Goal: Transaction & Acquisition: Purchase product/service

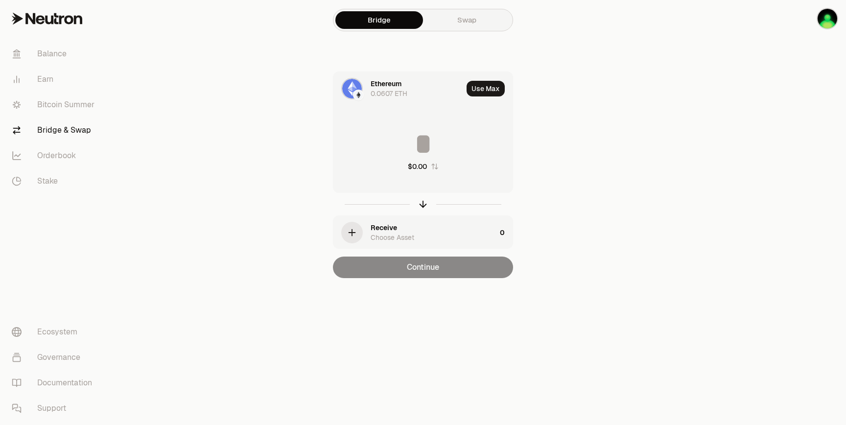
click at [425, 91] on div "Ethereum 0.0607 ETH" at bounding box center [417, 89] width 92 height 20
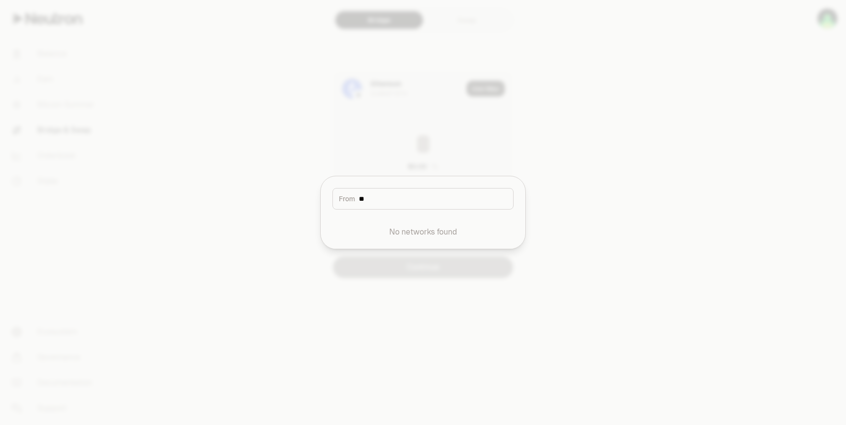
type input "*"
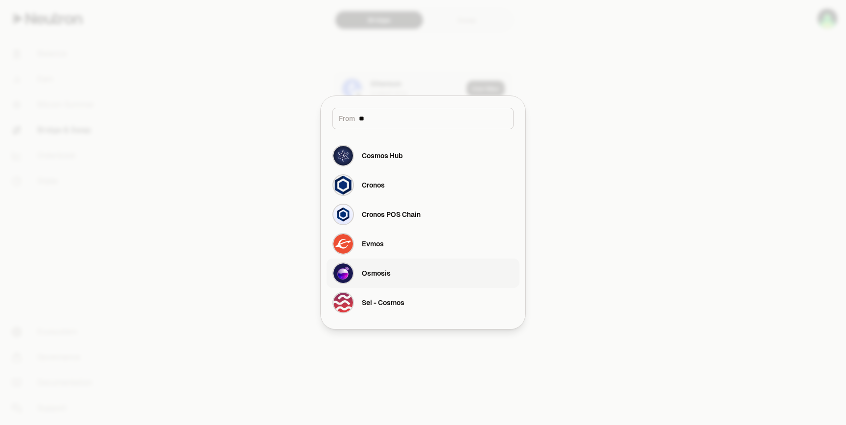
type input "**"
click at [401, 277] on button "Osmosis" at bounding box center [423, 273] width 193 height 29
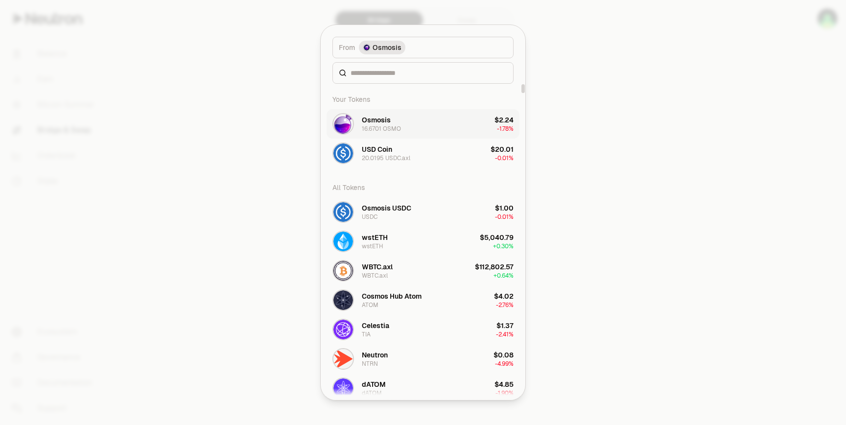
click at [404, 120] on button "Osmosis 16.6701 OSMO $2.24 -1.78%" at bounding box center [423, 123] width 193 height 29
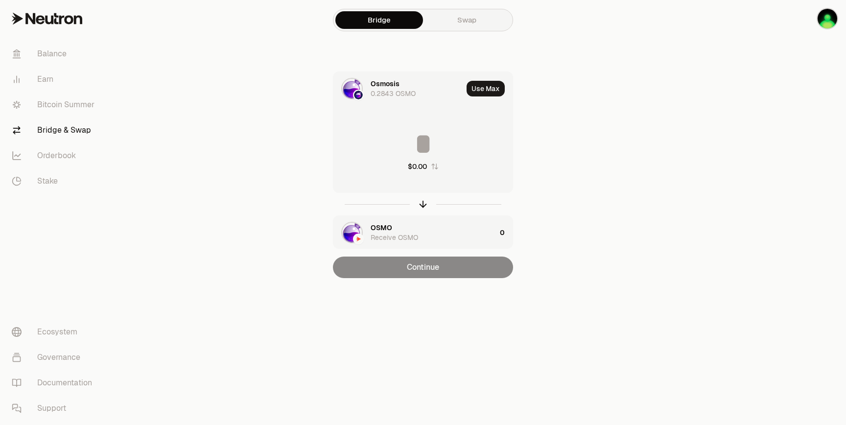
click at [426, 230] on div "OSMO Receive OSMO" at bounding box center [433, 233] width 125 height 20
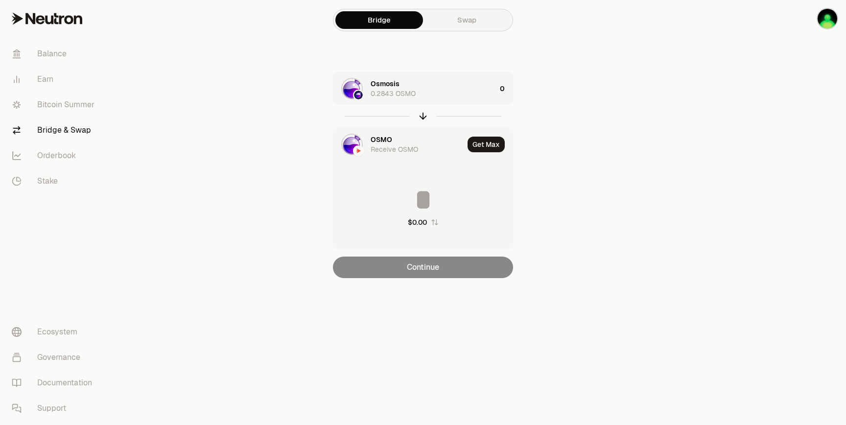
click at [421, 150] on div "OSMO Receive OSMO" at bounding box center [417, 145] width 93 height 20
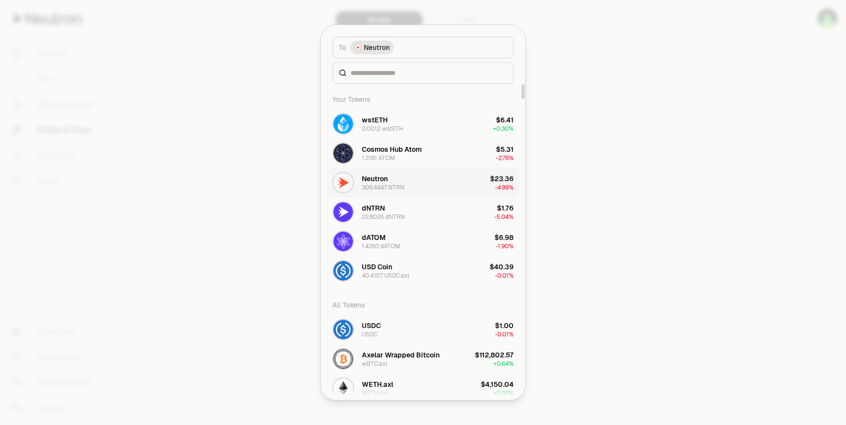
click at [385, 174] on div "Neutron" at bounding box center [375, 179] width 26 height 10
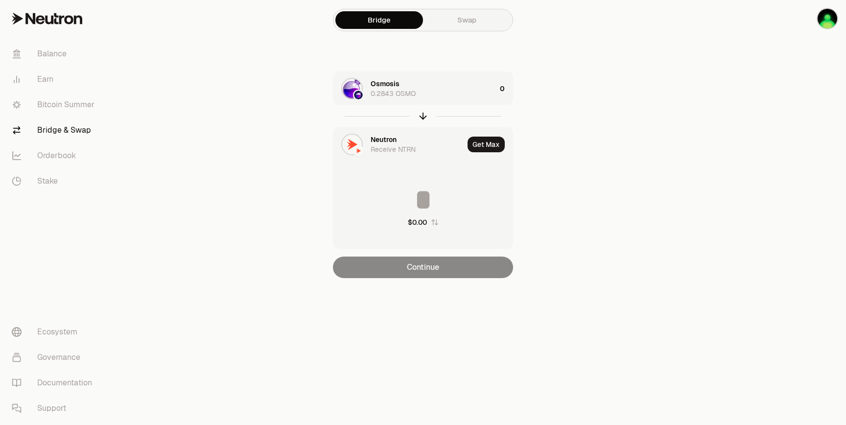
click at [442, 191] on input at bounding box center [423, 199] width 179 height 29
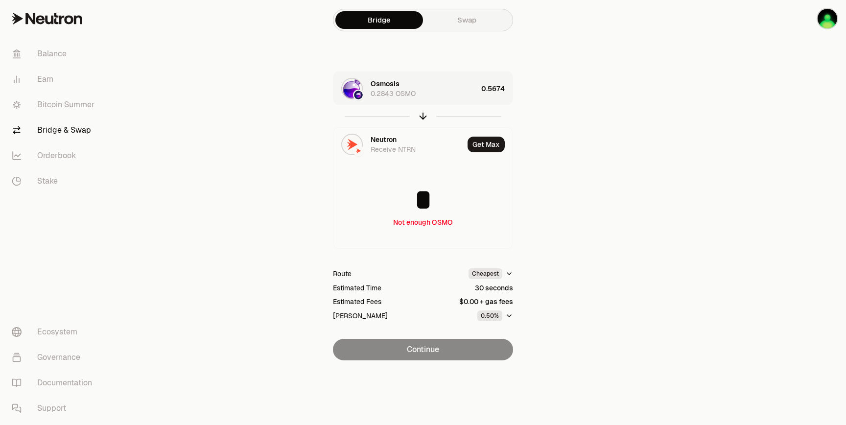
type input "*"
click at [421, 115] on icon "button" at bounding box center [423, 114] width 6 height 3
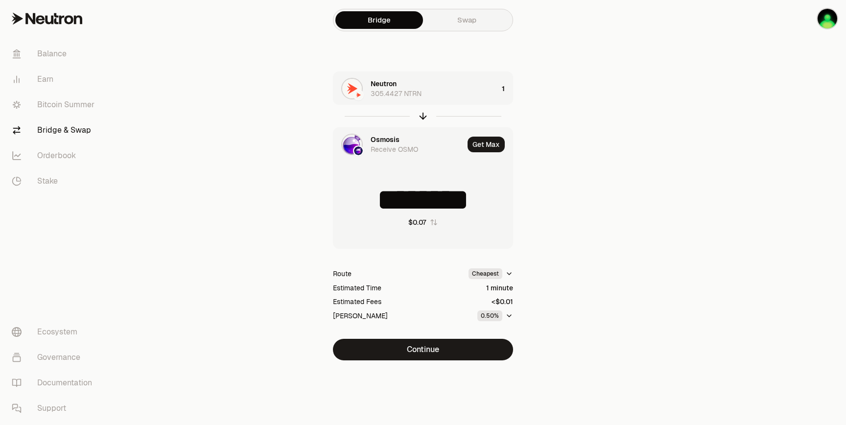
click at [435, 221] on icon "button" at bounding box center [433, 222] width 6 height 6
type input "*****"
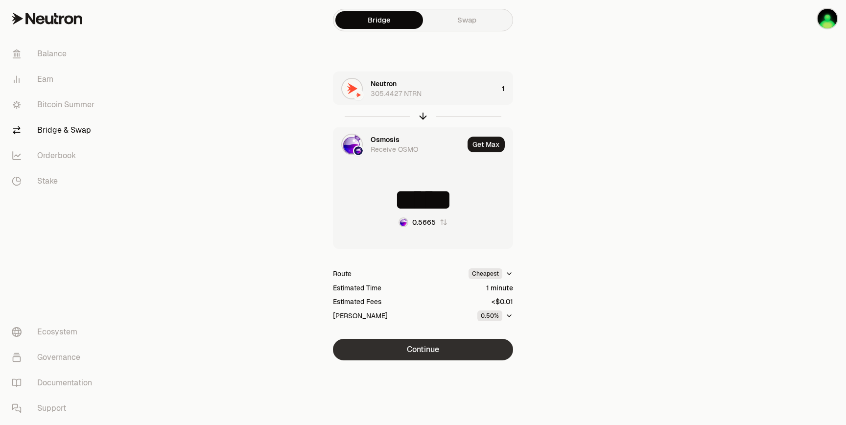
click at [442, 358] on button "Continue" at bounding box center [423, 350] width 180 height 22
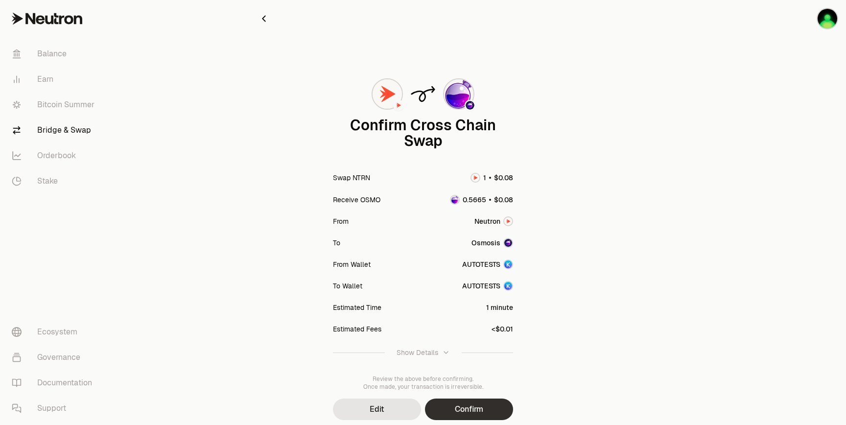
click at [490, 403] on button "Confirm" at bounding box center [469, 410] width 88 height 22
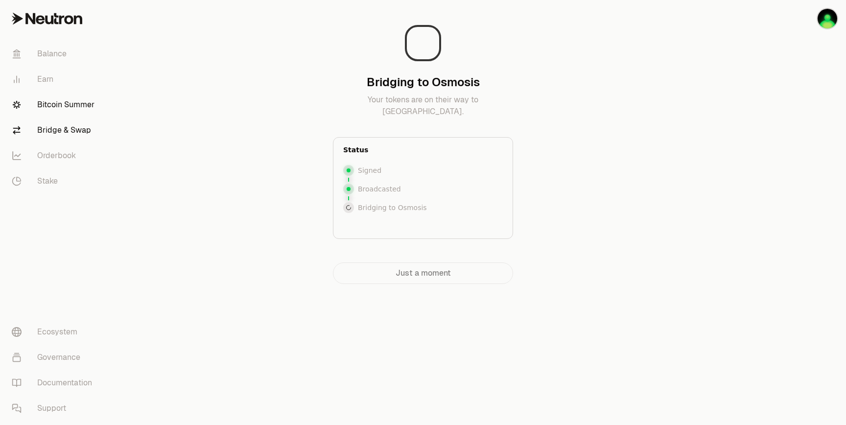
click at [46, 103] on link "Bitcoin Summer" at bounding box center [55, 104] width 102 height 25
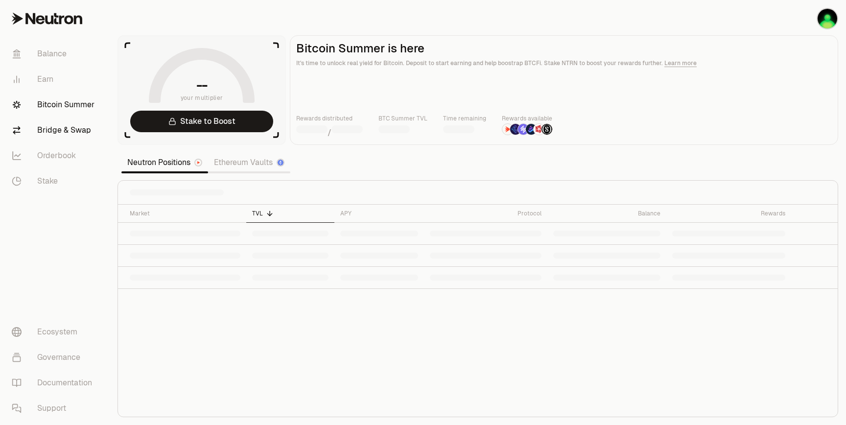
click at [48, 131] on link "Bridge & Swap" at bounding box center [55, 130] width 102 height 25
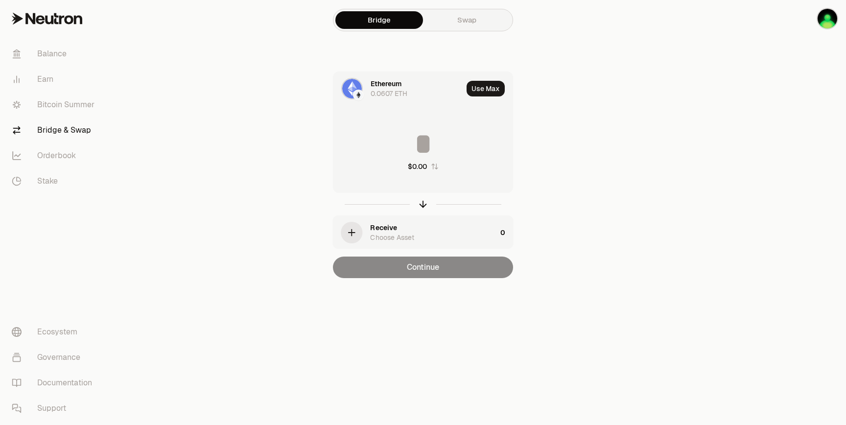
click at [390, 83] on div "Ethereum" at bounding box center [386, 84] width 31 height 10
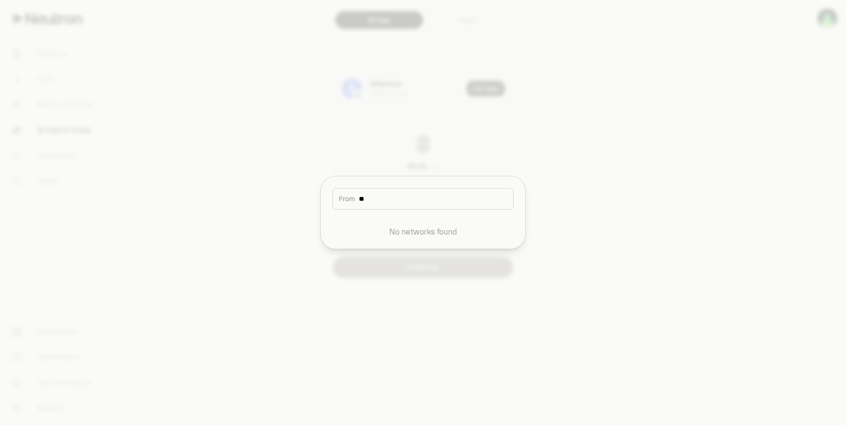
type input "*"
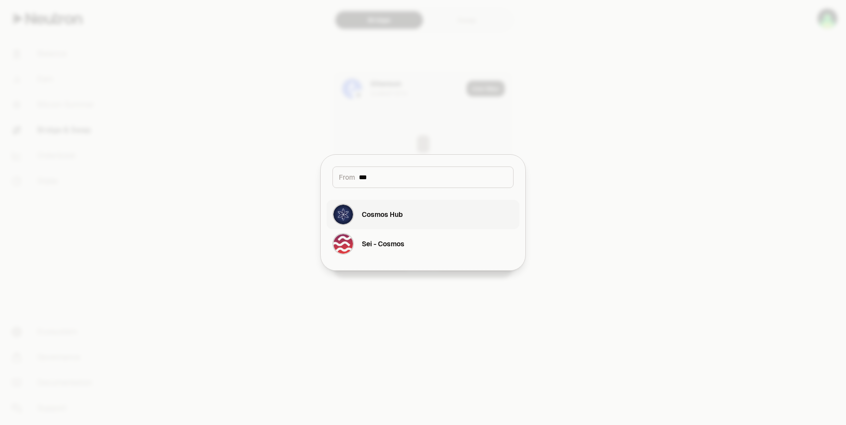
type input "***"
click at [388, 224] on div "Cosmos Hub" at bounding box center [368, 215] width 71 height 22
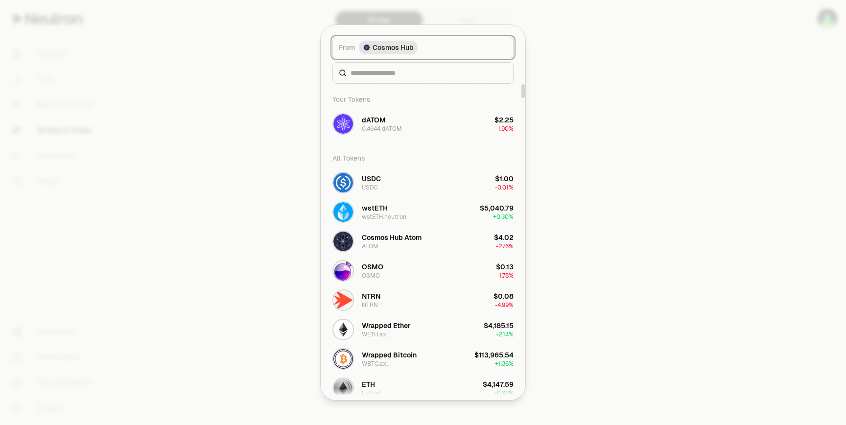
click at [403, 51] on span "Cosmos Hub" at bounding box center [393, 48] width 41 height 10
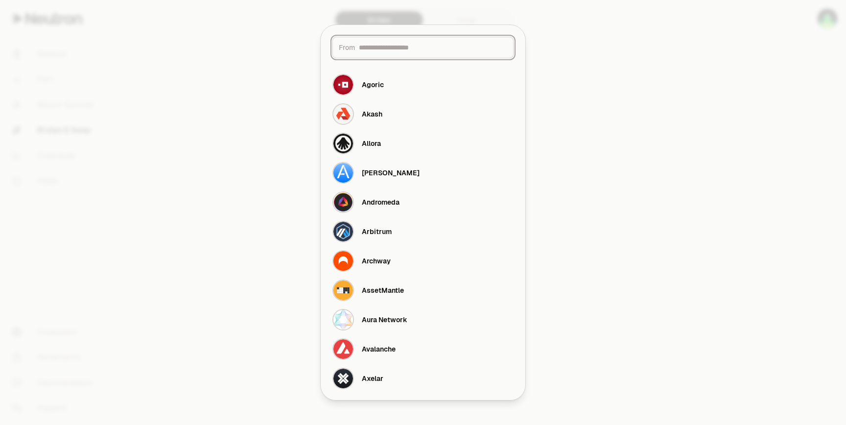
click at [403, 51] on input at bounding box center [433, 48] width 148 height 10
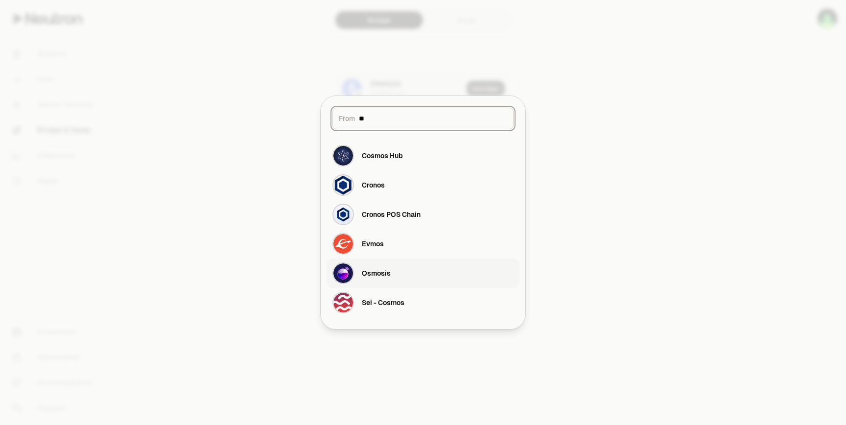
type input "**"
click at [395, 270] on button "Osmosis" at bounding box center [423, 273] width 193 height 29
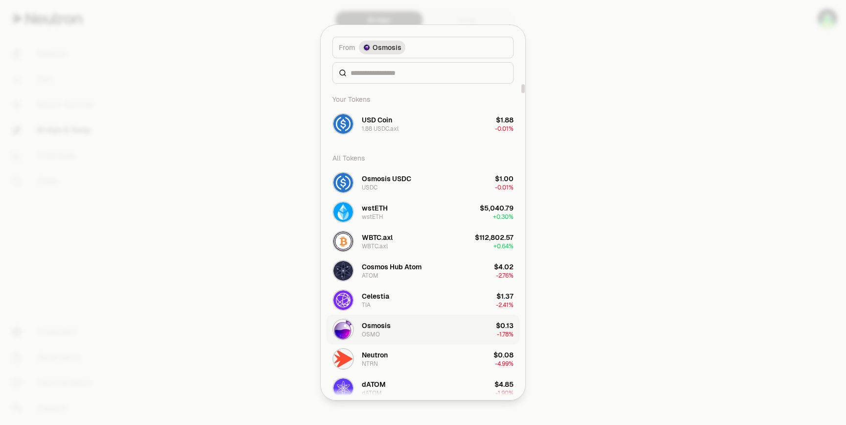
click at [391, 324] on button "Osmosis OSMO $0.13 -1.78%" at bounding box center [423, 329] width 193 height 29
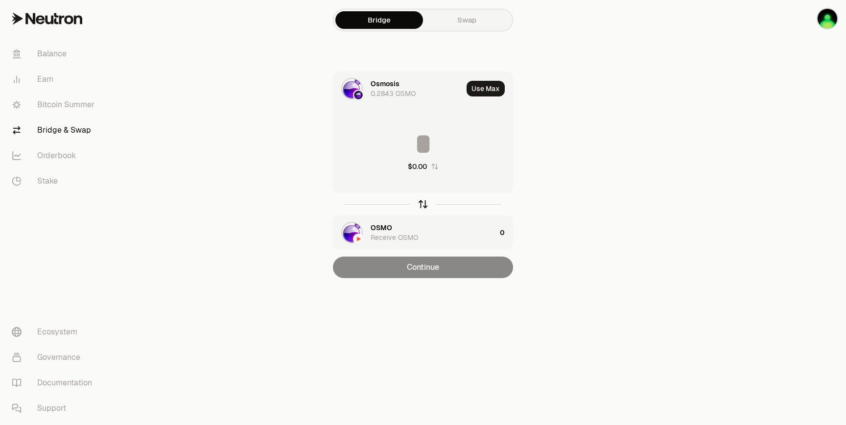
click at [424, 207] on icon "button" at bounding box center [423, 204] width 11 height 11
click at [425, 201] on icon "button" at bounding box center [423, 204] width 11 height 11
click at [414, 237] on div "Receive OSMO" at bounding box center [395, 238] width 48 height 10
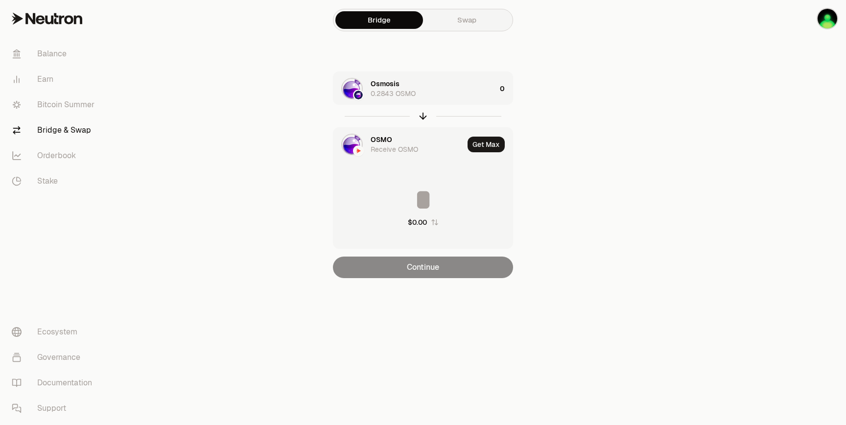
click at [417, 153] on div "Receive OSMO" at bounding box center [395, 149] width 48 height 10
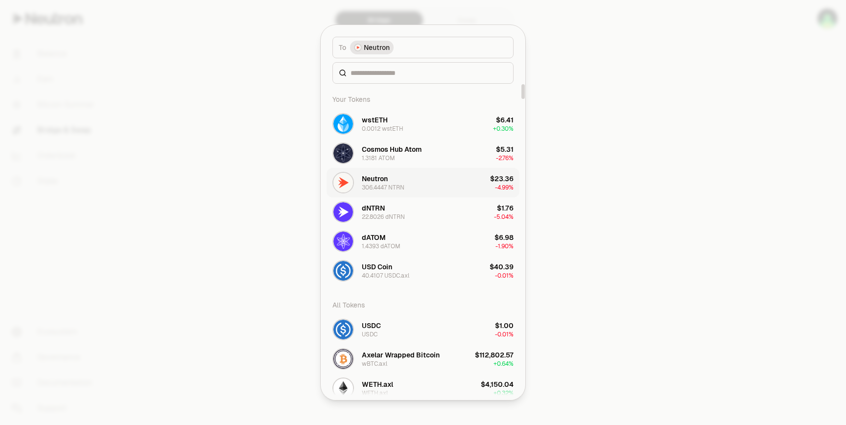
click at [391, 186] on div "306.4447 NTRN" at bounding box center [383, 188] width 43 height 8
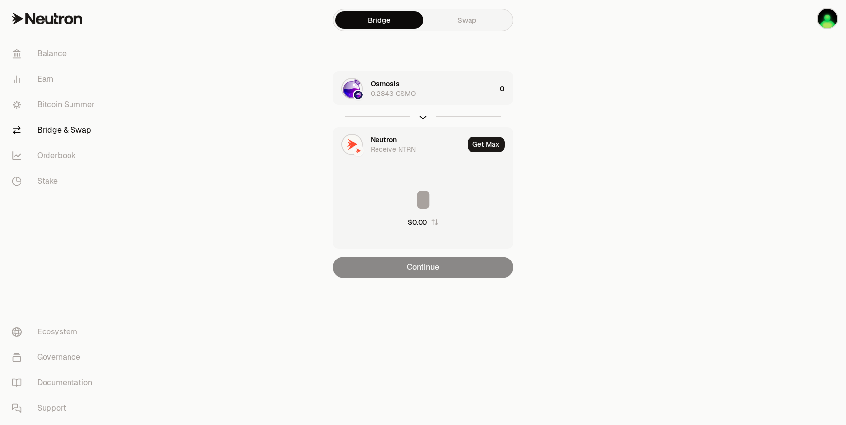
click at [441, 195] on input at bounding box center [423, 199] width 179 height 29
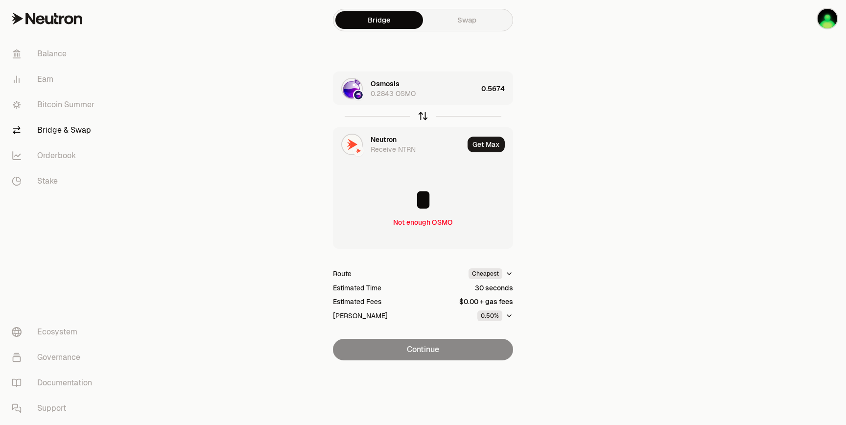
click at [424, 118] on icon "button" at bounding box center [423, 116] width 11 height 11
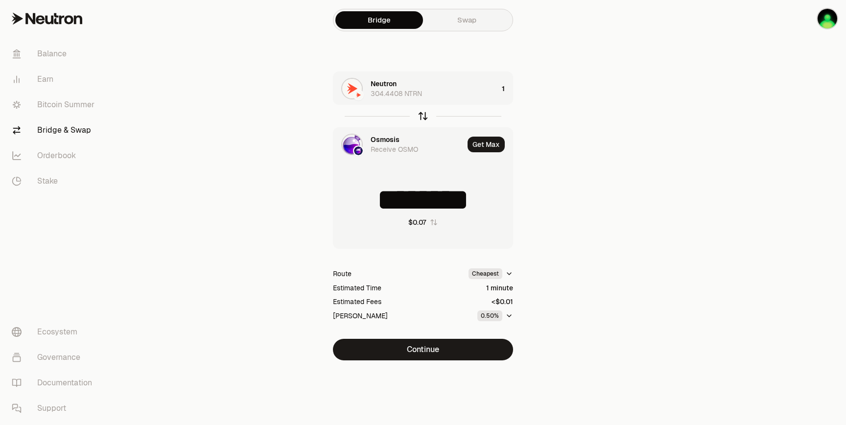
click at [425, 111] on icon "button" at bounding box center [423, 116] width 11 height 11
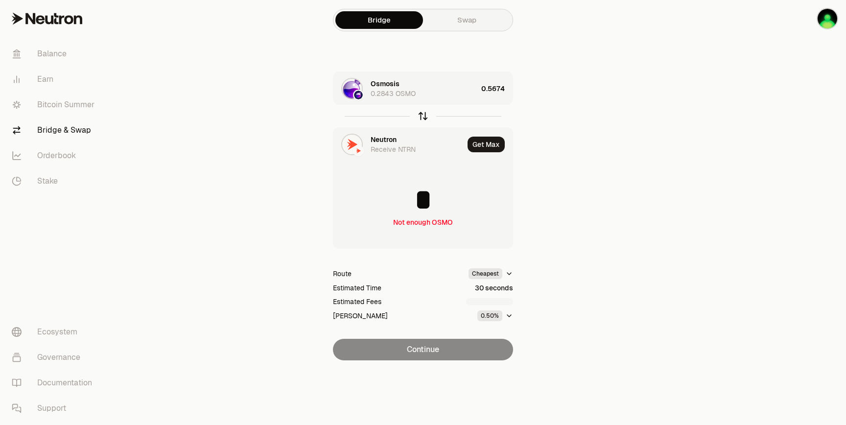
click at [424, 115] on icon "button" at bounding box center [423, 114] width 6 height 3
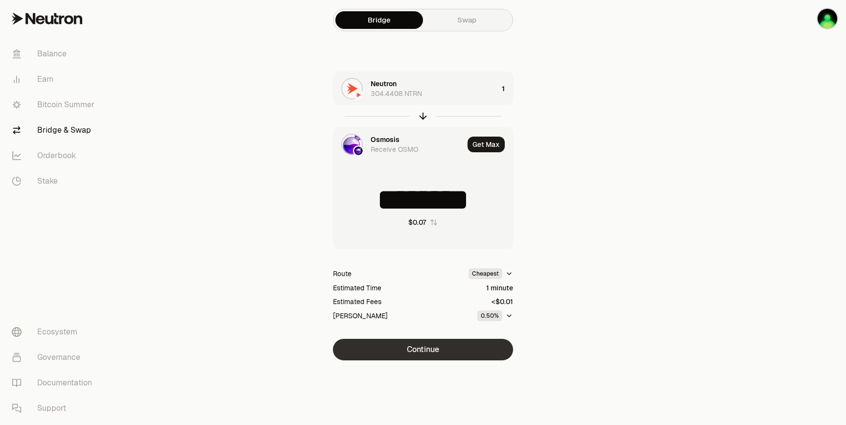
type input "*******"
click at [421, 348] on button "Continue" at bounding box center [423, 350] width 180 height 22
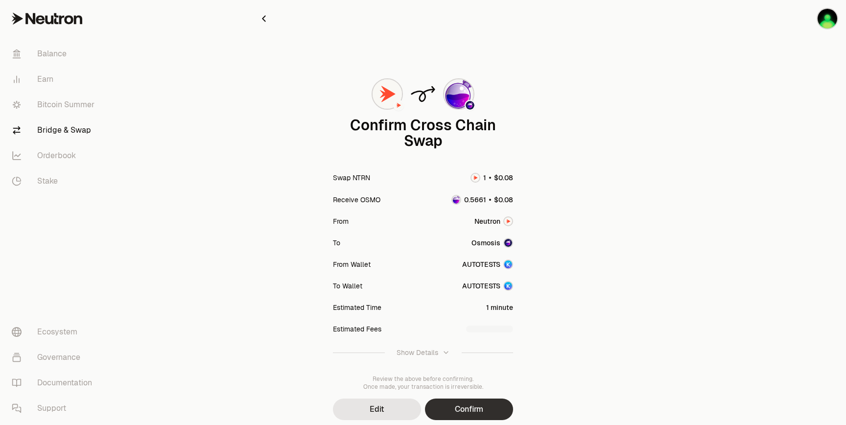
click at [445, 409] on button "Confirm" at bounding box center [469, 410] width 88 height 22
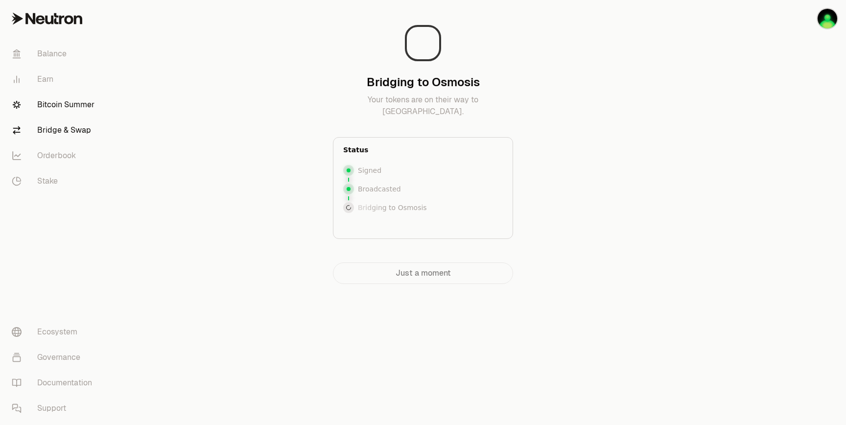
click at [48, 109] on link "Bitcoin Summer" at bounding box center [55, 104] width 102 height 25
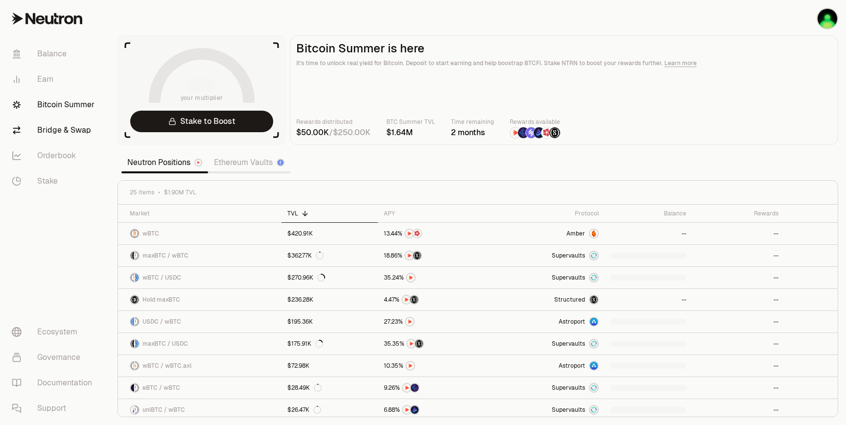
click at [55, 120] on link "Bridge & Swap" at bounding box center [55, 130] width 102 height 25
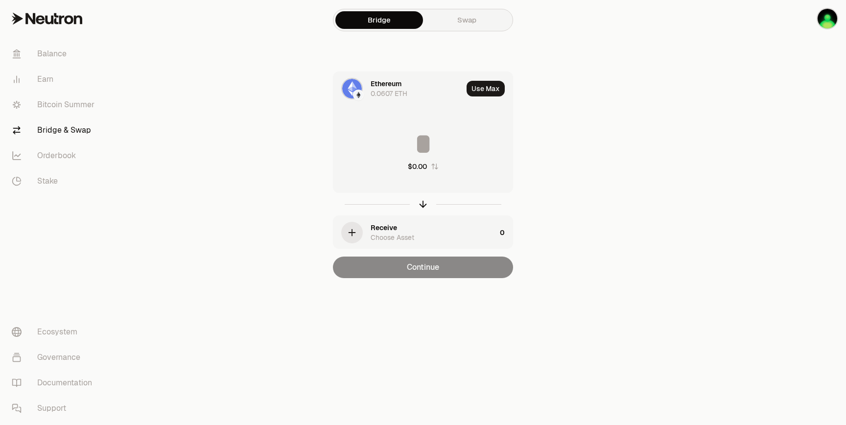
click at [434, 90] on div "Ethereum 0.0607 ETH" at bounding box center [417, 89] width 92 height 20
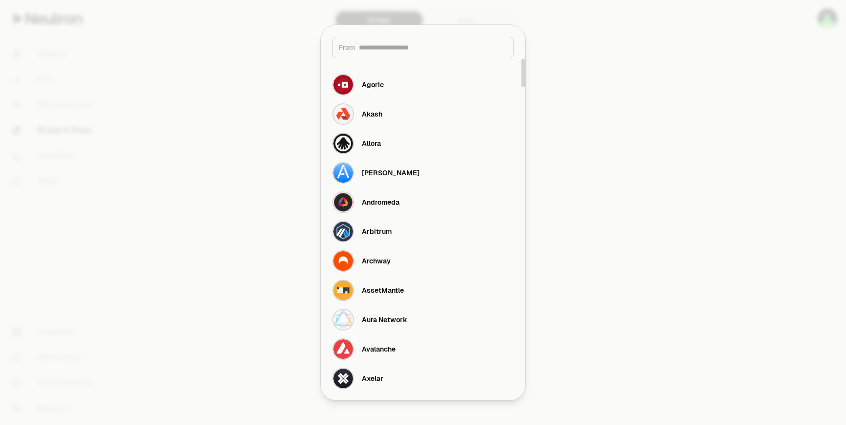
click at [406, 48] on input at bounding box center [433, 48] width 148 height 10
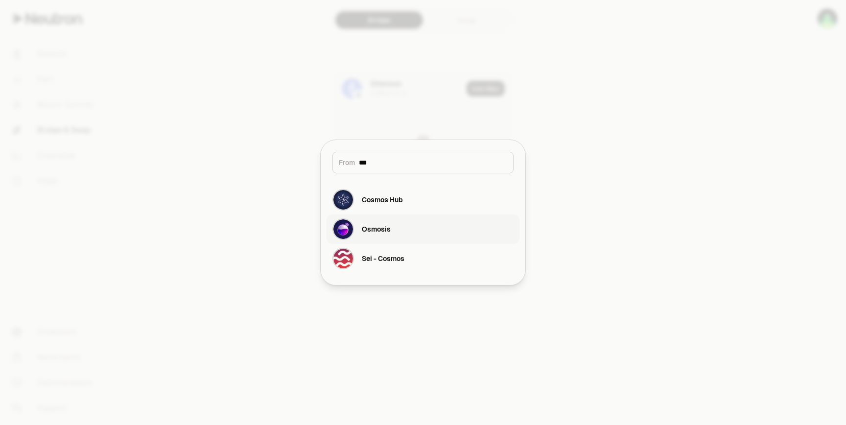
type input "***"
click at [372, 222] on div "Osmosis" at bounding box center [362, 229] width 58 height 22
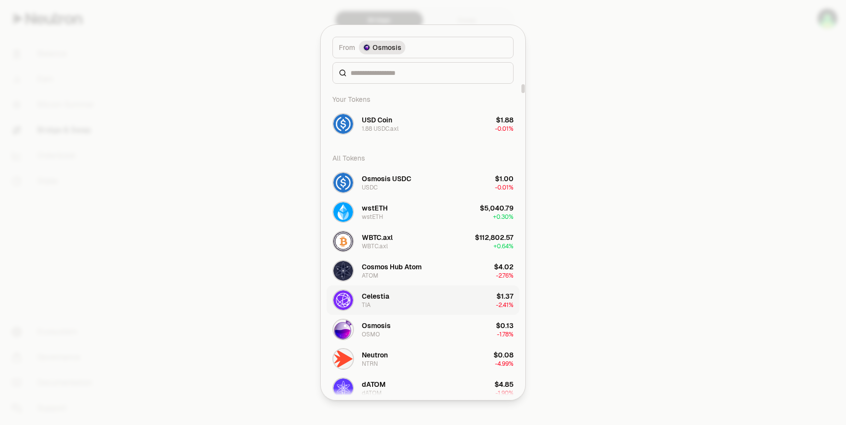
click at [410, 299] on button "[PERSON_NAME] $1.37 -2.41%" at bounding box center [423, 300] width 193 height 29
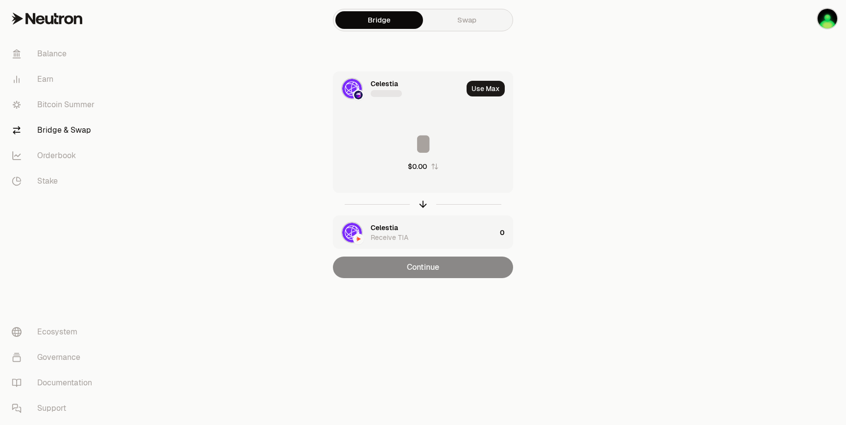
click at [385, 89] on div at bounding box center [386, 94] width 31 height 10
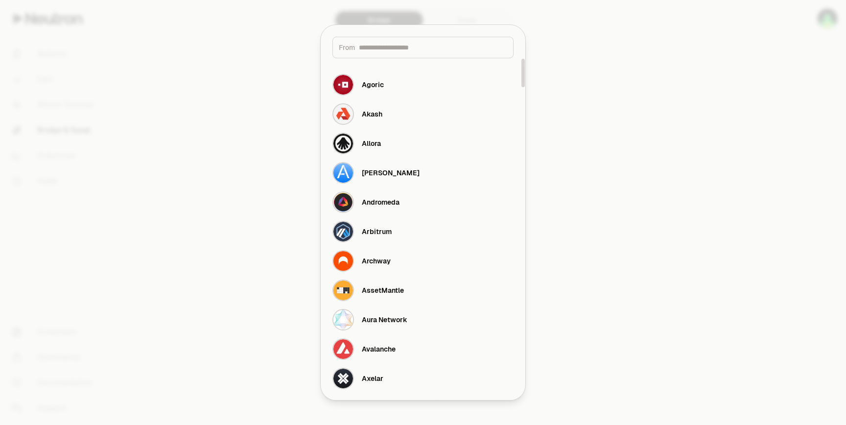
click at [391, 50] on input at bounding box center [433, 48] width 148 height 10
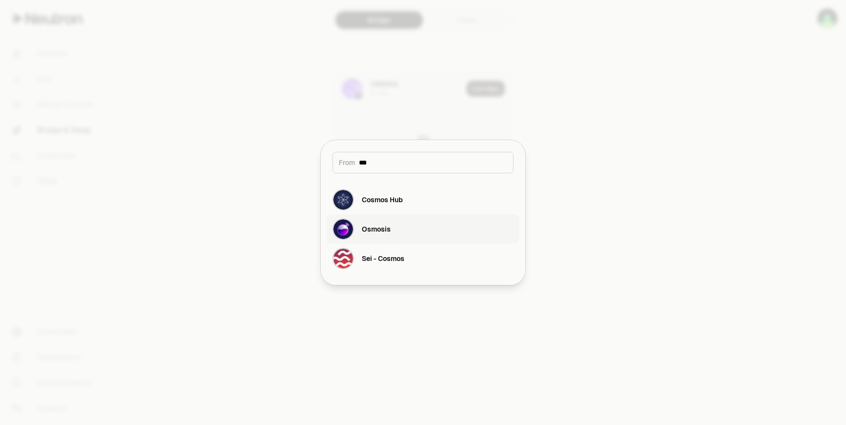
type input "***"
click at [378, 219] on div "Osmosis" at bounding box center [362, 229] width 58 height 22
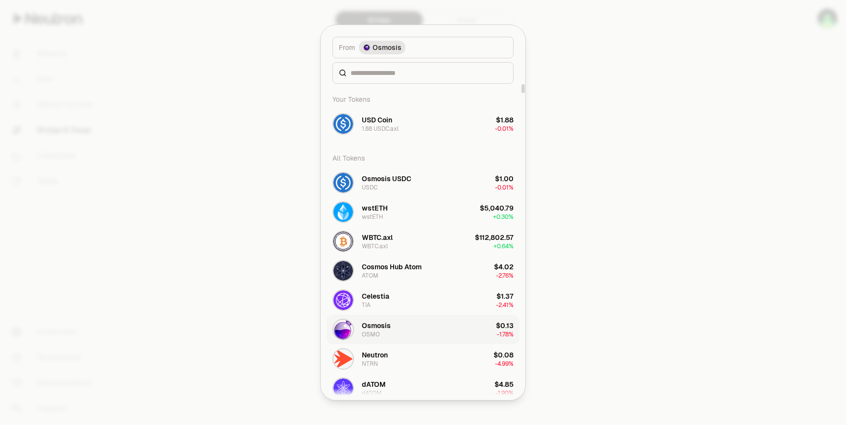
click at [404, 330] on button "Osmosis OSMO $0.13 -1.78%" at bounding box center [423, 329] width 193 height 29
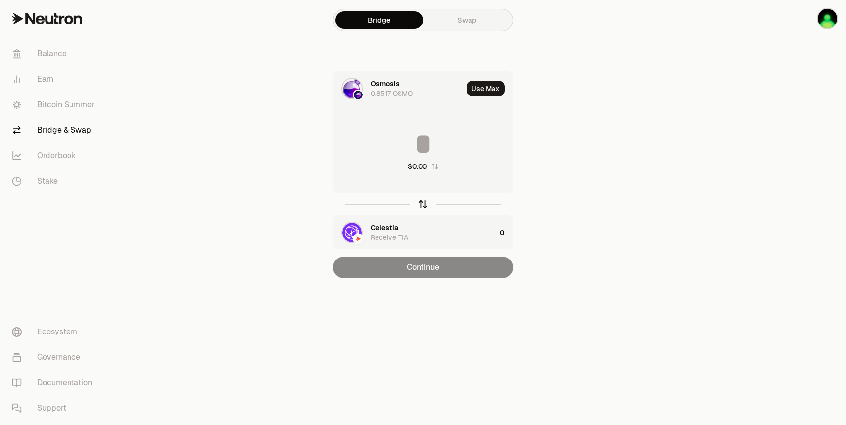
click at [423, 204] on icon "button" at bounding box center [423, 204] width 11 height 11
click at [424, 210] on div at bounding box center [423, 204] width 180 height 23
click at [421, 201] on icon "button" at bounding box center [423, 204] width 11 height 11
click at [419, 227] on div "Celestia Receive TIA" at bounding box center [433, 233] width 125 height 20
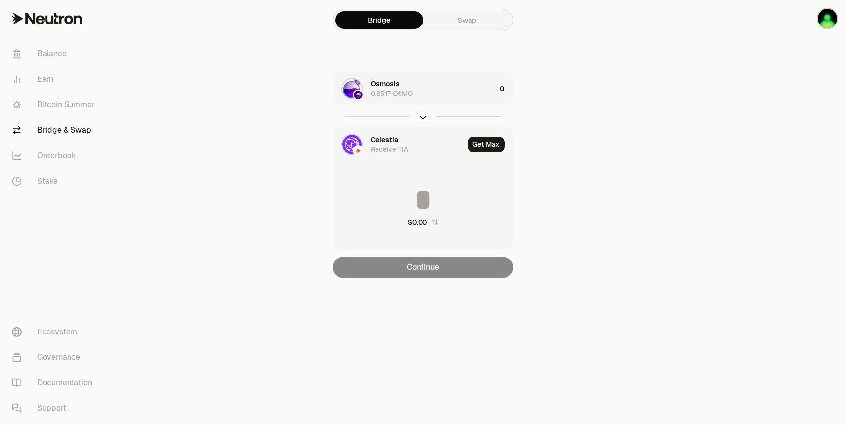
click at [432, 139] on div "Celestia Receive TIA" at bounding box center [417, 145] width 93 height 20
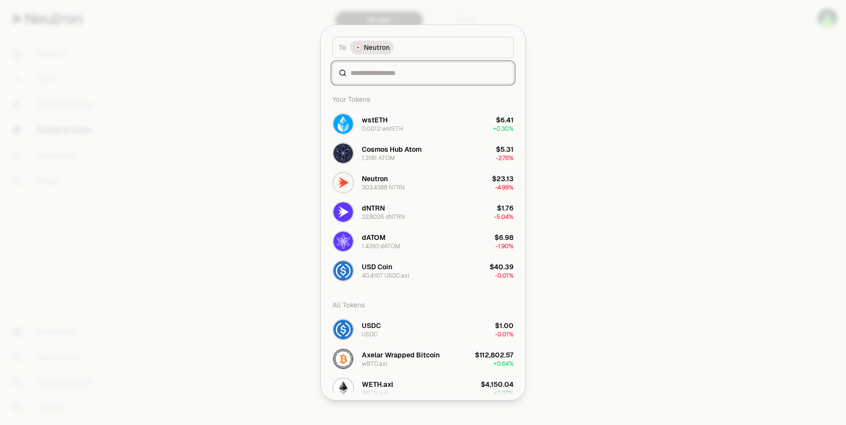
click at [397, 71] on input at bounding box center [429, 73] width 157 height 10
click at [391, 170] on button "Neutron 303.4388 NTRN $23.13 -4.99%" at bounding box center [423, 182] width 193 height 29
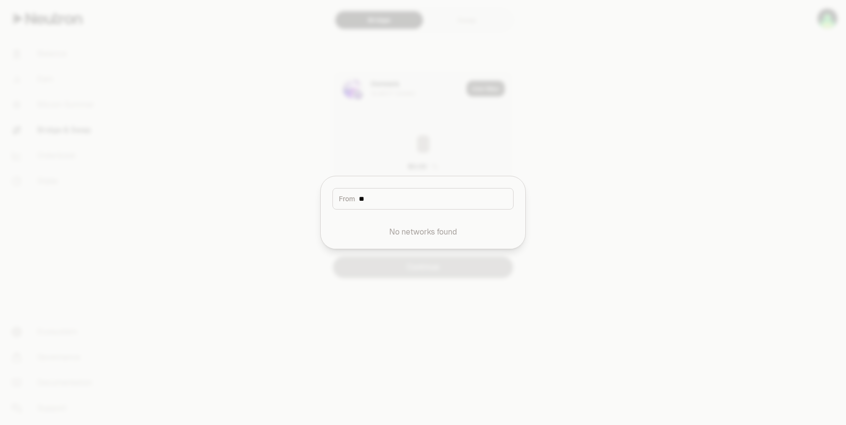
type input "*"
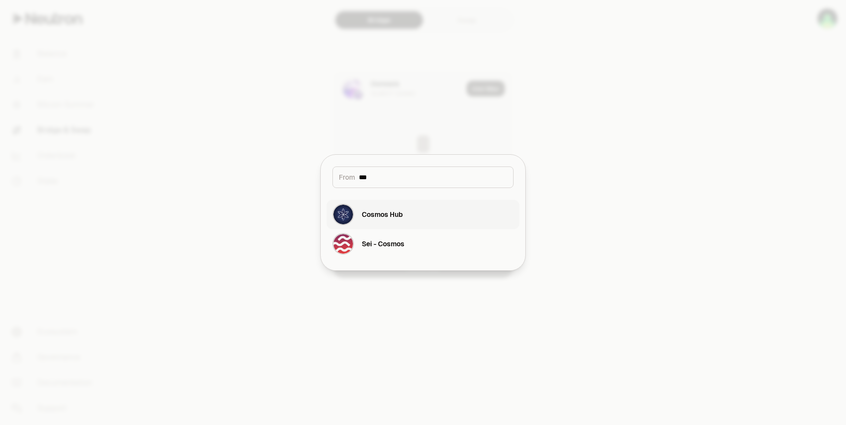
type input "***"
click at [413, 224] on button "Cosmos Hub" at bounding box center [423, 214] width 193 height 29
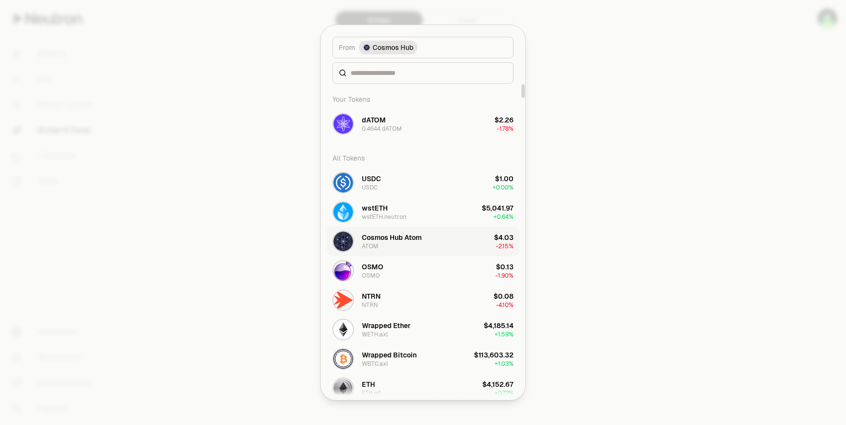
click at [416, 240] on div "Cosmos Hub Atom" at bounding box center [392, 238] width 60 height 10
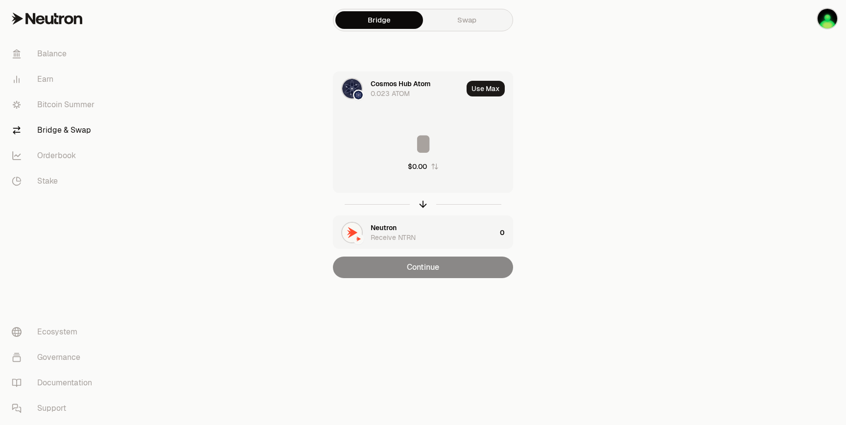
click at [412, 88] on div "Cosmos Hub Atom" at bounding box center [401, 84] width 60 height 10
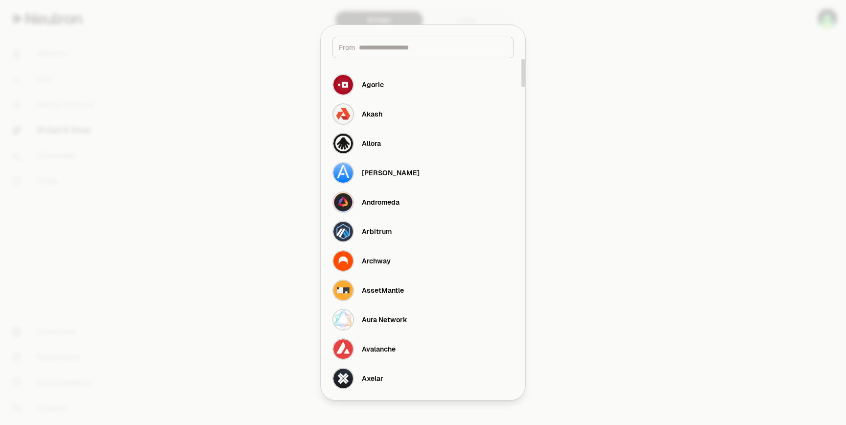
click at [271, 129] on div at bounding box center [423, 212] width 846 height 425
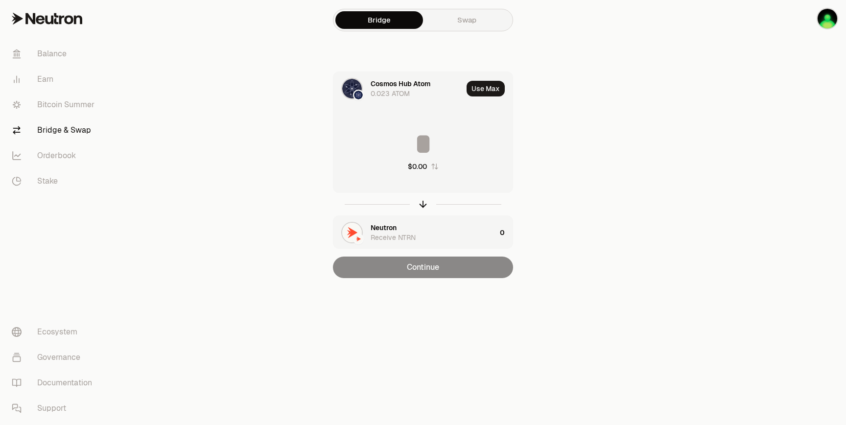
click at [429, 204] on div at bounding box center [423, 204] width 180 height 23
click at [426, 200] on icon "button" at bounding box center [423, 204] width 11 height 11
click at [440, 139] on input at bounding box center [423, 143] width 179 height 29
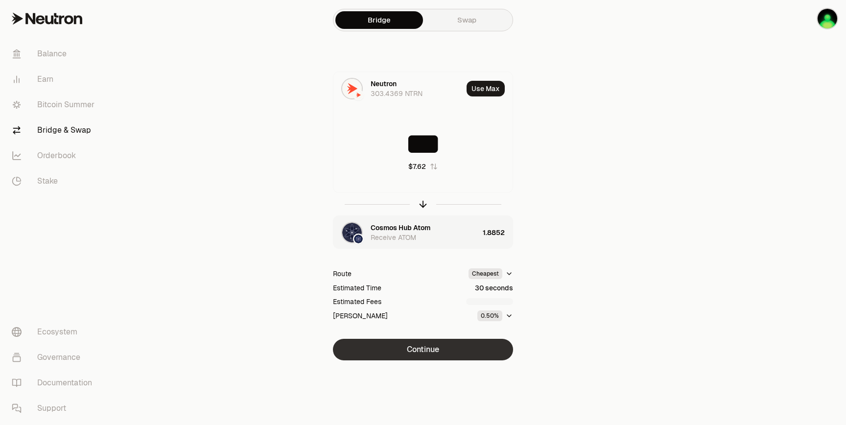
type input "***"
click at [449, 344] on button "Continue" at bounding box center [423, 350] width 180 height 22
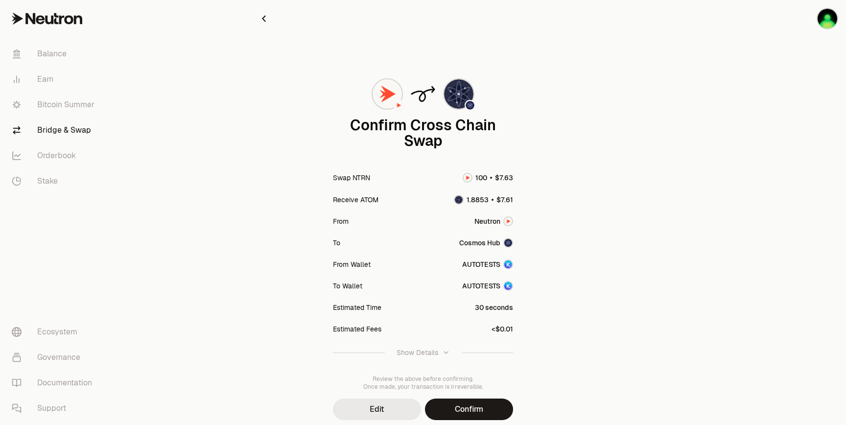
click at [397, 406] on button "Edit" at bounding box center [377, 410] width 88 height 22
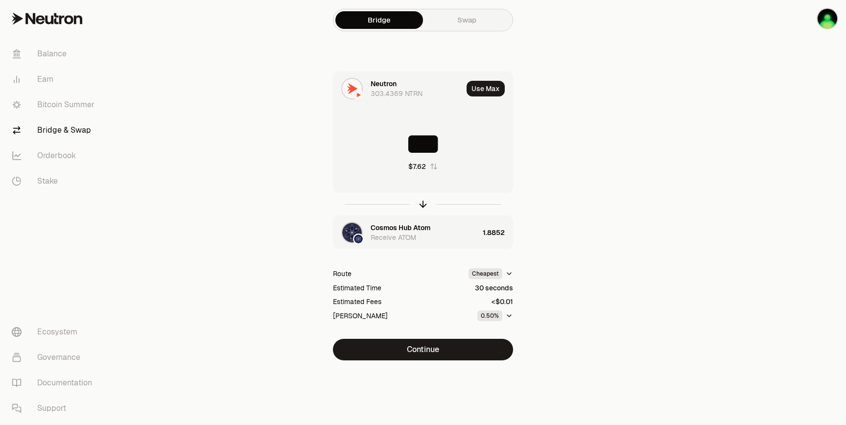
click at [456, 152] on input "***" at bounding box center [423, 143] width 179 height 29
drag, startPoint x: 456, startPoint y: 152, endPoint x: 415, endPoint y: 152, distance: 41.1
click at [415, 152] on input "***" at bounding box center [423, 143] width 179 height 29
type input "***"
click at [472, 338] on div "Neutron 303.4369 NTRN Use Max *** $11.43 Cosmos Hub Atom Receive ATOM 2.8297 Ro…" at bounding box center [423, 216] width 329 height 289
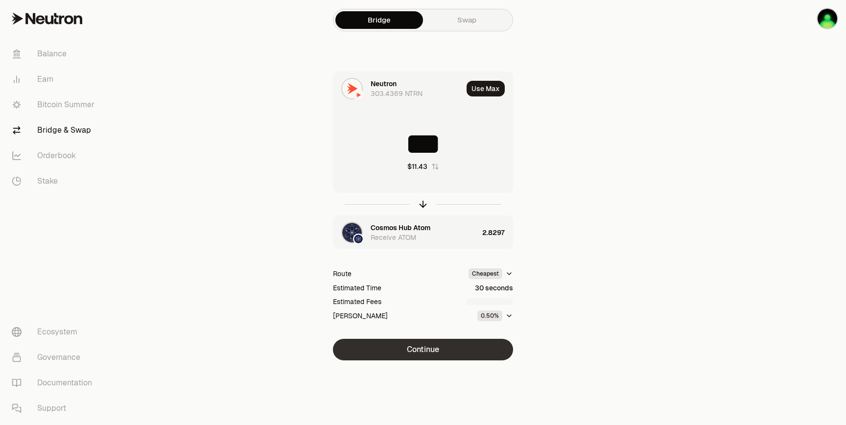
click at [469, 350] on button "Continue" at bounding box center [423, 350] width 180 height 22
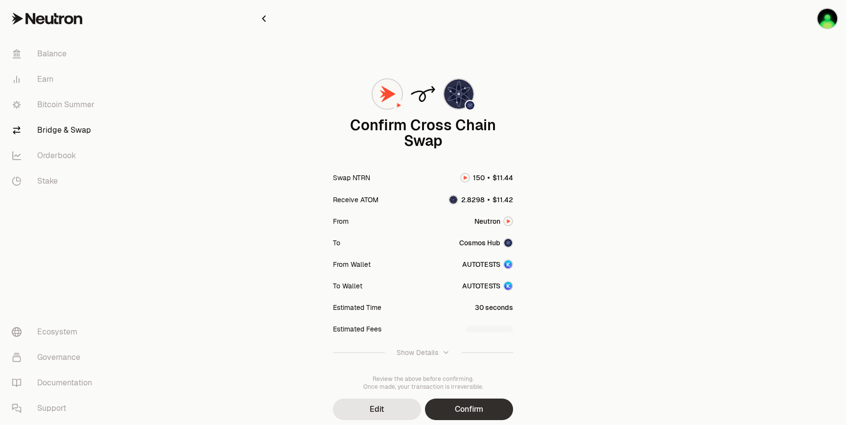
click at [470, 405] on button "Confirm" at bounding box center [469, 410] width 88 height 22
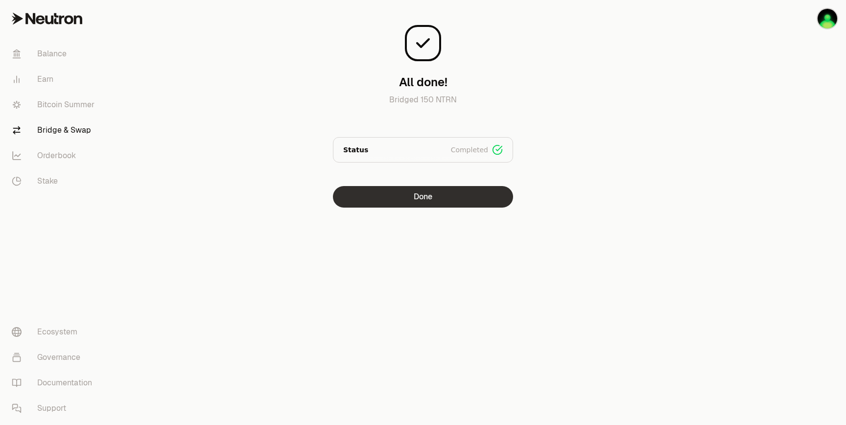
click at [452, 204] on button "Done" at bounding box center [423, 197] width 180 height 22
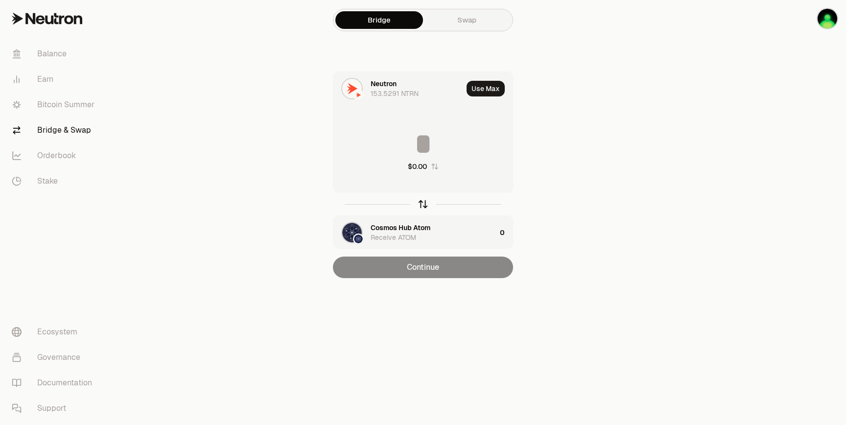
click at [426, 203] on icon "button" at bounding box center [423, 204] width 11 height 11
click at [580, 150] on div "Cosmos Hub Atom 2.8528 ATOM Use Max $0.00 Neutron Receive NTRN 0 Continue" at bounding box center [423, 175] width 329 height 207
click at [431, 94] on div "Cosmos Hub Atom 2.8528 ATOM" at bounding box center [417, 89] width 92 height 20
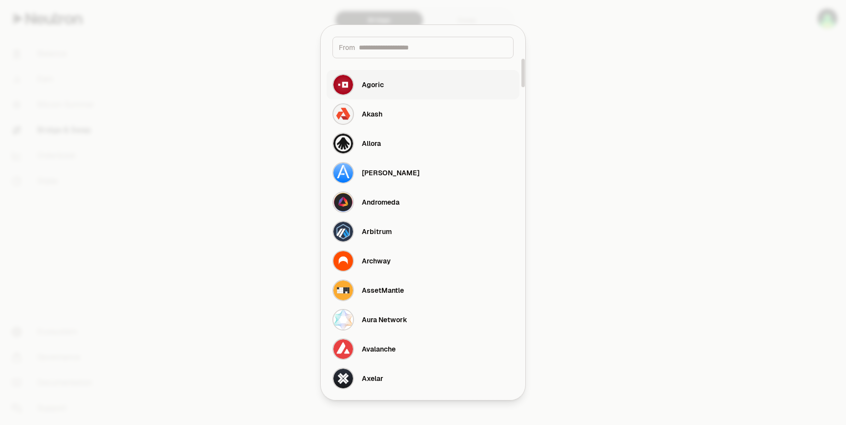
click at [430, 92] on button "Agoric" at bounding box center [423, 84] width 193 height 29
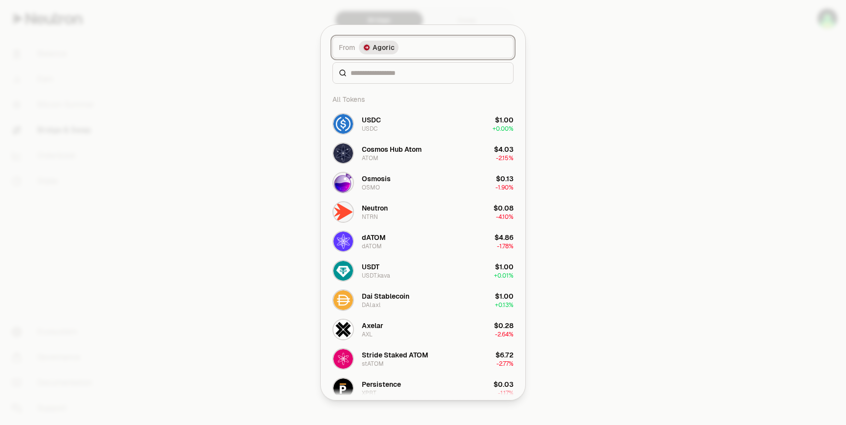
click at [382, 45] on span "Agoric" at bounding box center [384, 48] width 22 height 10
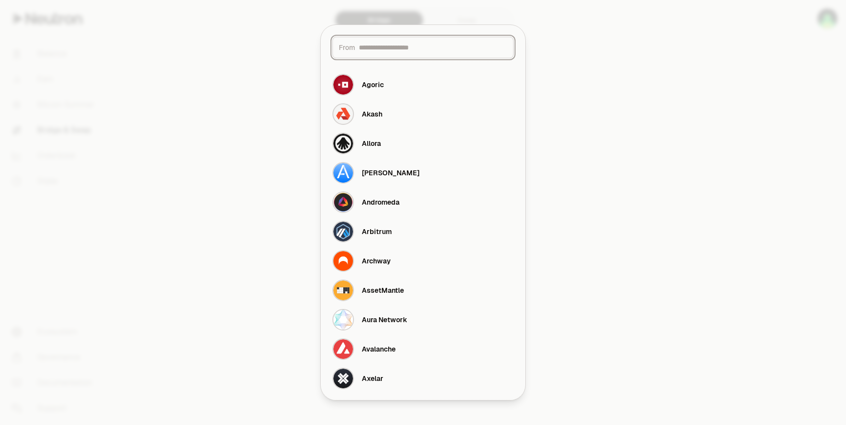
click at [382, 45] on input at bounding box center [433, 48] width 148 height 10
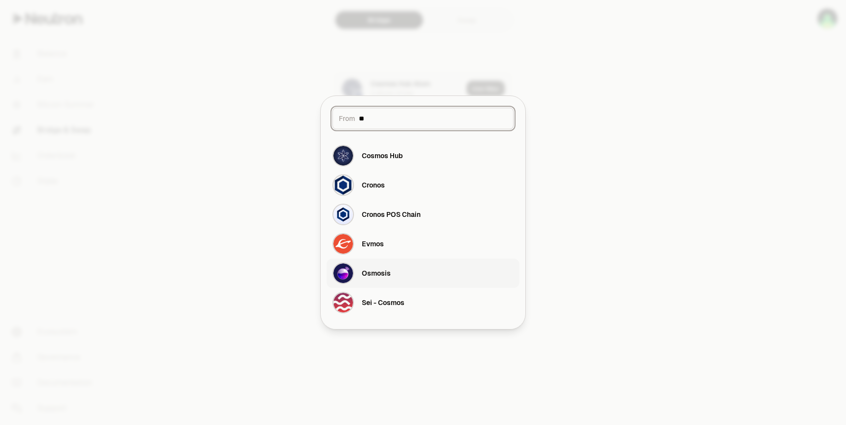
type input "**"
click at [397, 275] on button "Osmosis" at bounding box center [423, 273] width 193 height 29
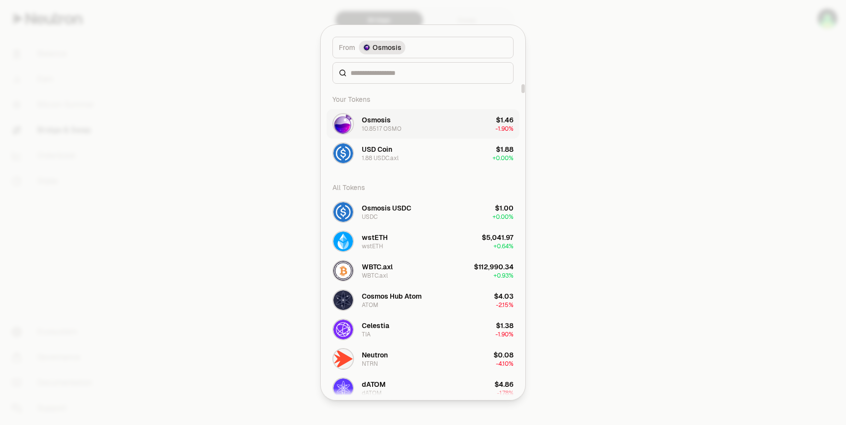
click at [393, 126] on div "10.8517 OSMO" at bounding box center [382, 129] width 40 height 8
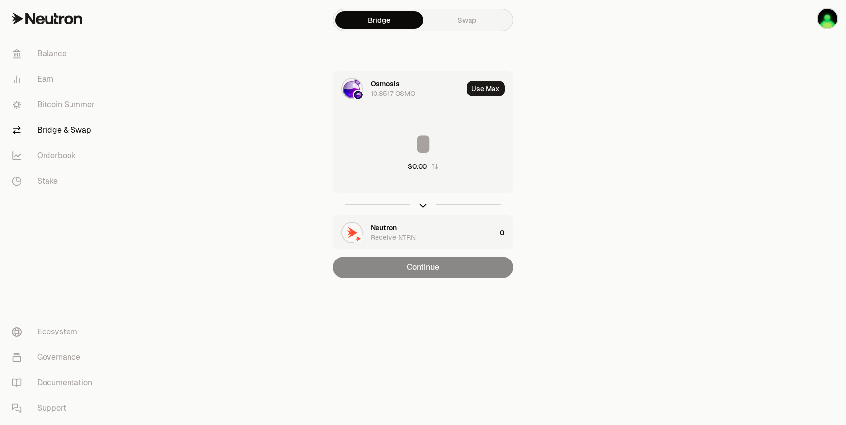
click at [423, 212] on div at bounding box center [423, 204] width 180 height 23
click at [423, 209] on icon "button" at bounding box center [423, 204] width 11 height 11
click at [606, 184] on section "Bridge Swap Neutron 153.5291 NTRN Use Max $0.00 Osmosis Receive OSMO 0 Continue" at bounding box center [423, 158] width 377 height 317
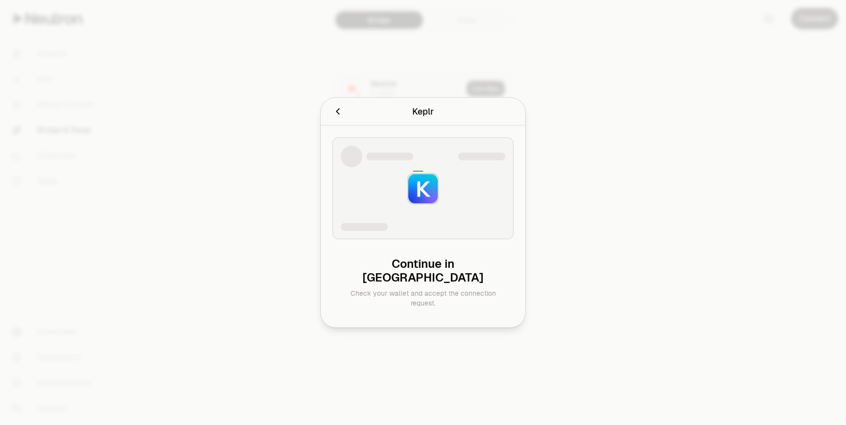
click at [600, 182] on div at bounding box center [423, 212] width 846 height 425
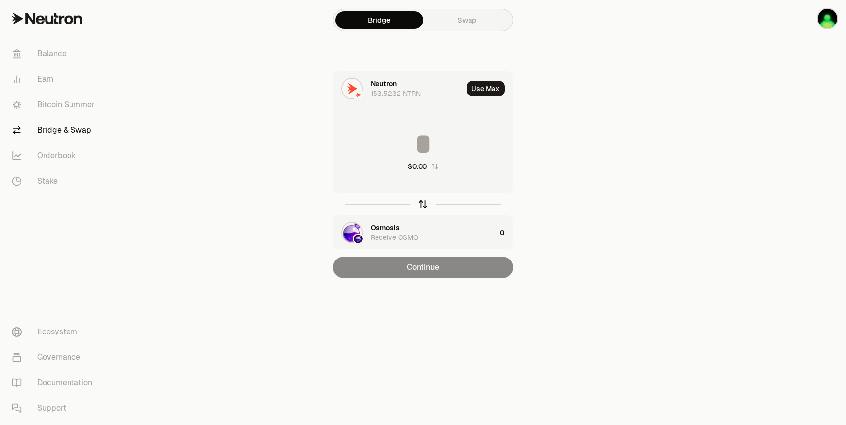
click at [423, 203] on icon "button" at bounding box center [423, 204] width 11 height 11
click at [415, 93] on div "Osmosis 11.418 OSMO" at bounding box center [417, 89] width 92 height 20
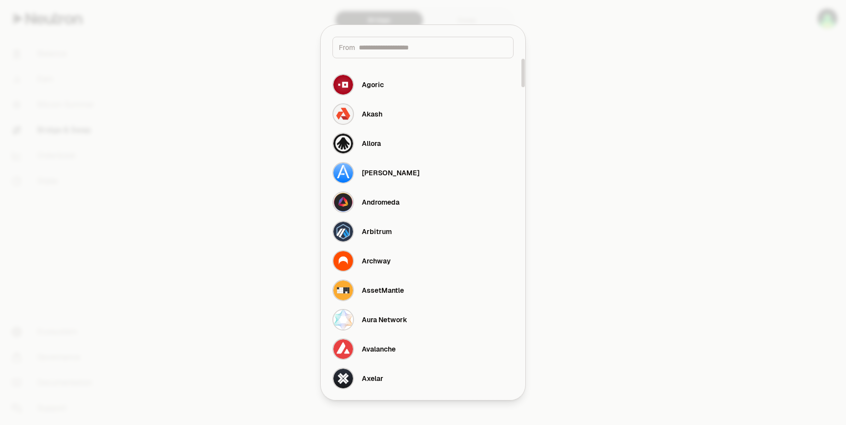
click at [397, 46] on input at bounding box center [433, 48] width 148 height 10
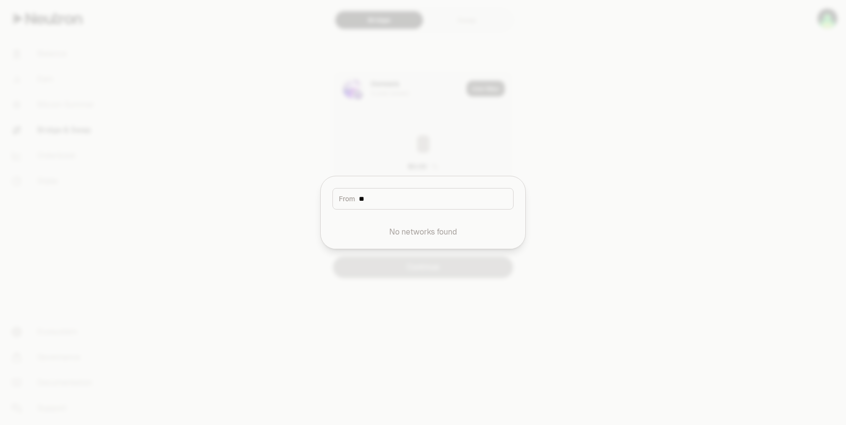
type input "*"
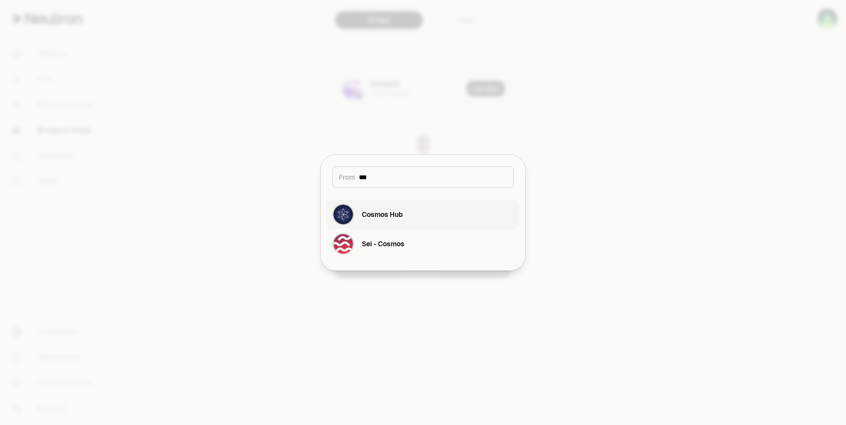
type input "***"
click at [361, 213] on div "Cosmos Hub" at bounding box center [368, 215] width 71 height 22
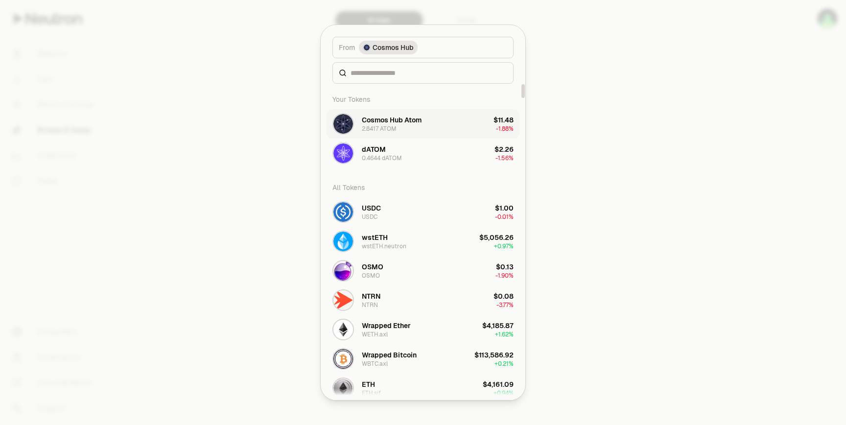
click at [404, 126] on div "Cosmos Hub Atom 2.8417 ATOM" at bounding box center [392, 124] width 60 height 18
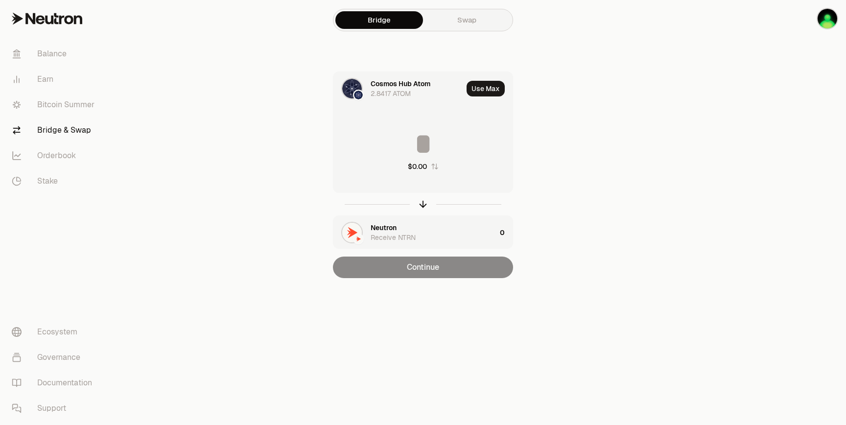
click at [197, 146] on main "Bridge Swap Cosmos Hub Atom 2.8417 ATOM Use Max $0.00 Neutron Receive NTRN 0 Co…" at bounding box center [478, 158] width 737 height 317
click at [200, 178] on main "Bridge Swap Cosmos Hub Atom 2.8417 ATOM Use Max $0.00 Neutron Receive NTRN 0 Co…" at bounding box center [478, 158] width 737 height 317
click at [51, 94] on link "Bitcoin Summer" at bounding box center [55, 104] width 102 height 25
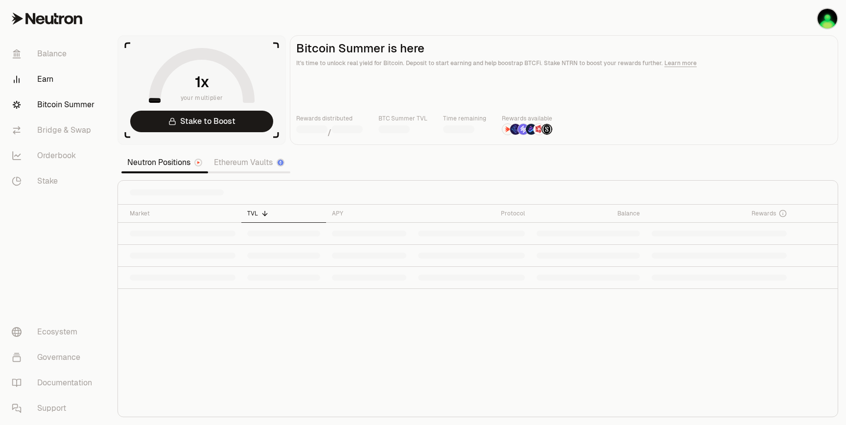
click at [40, 83] on link "Earn" at bounding box center [55, 79] width 102 height 25
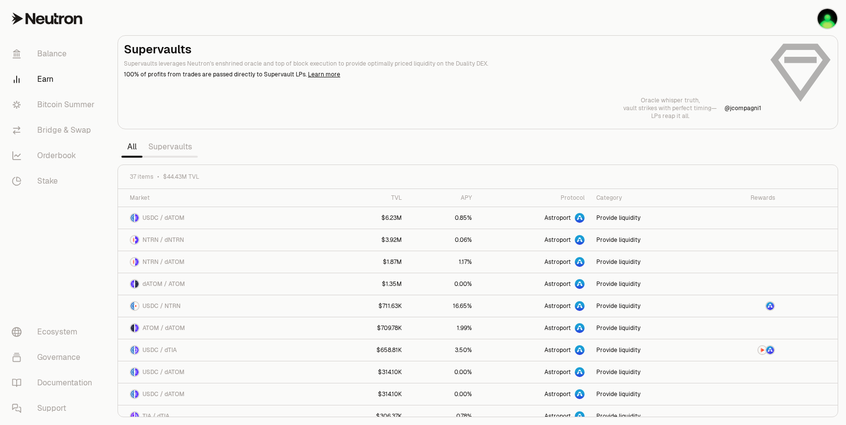
click at [176, 152] on link "Supervaults" at bounding box center [170, 147] width 55 height 20
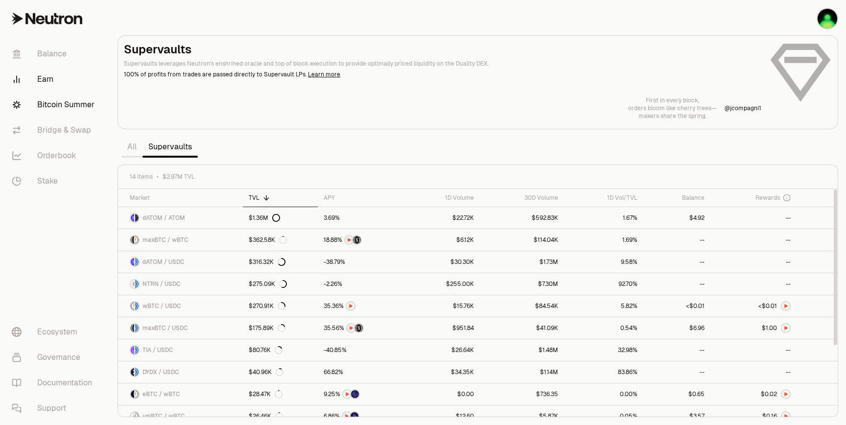
click at [76, 109] on link "Bitcoin Summer" at bounding box center [55, 104] width 102 height 25
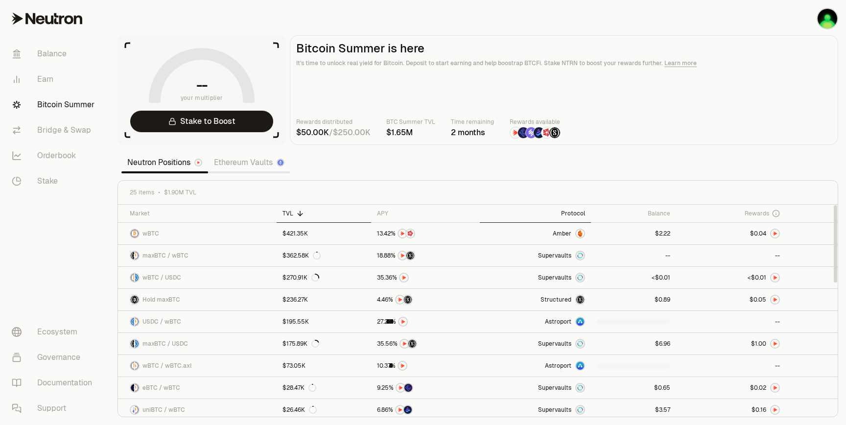
click at [574, 209] on th "Protocol" at bounding box center [535, 214] width 111 height 18
